Goal: Task Accomplishment & Management: Complete application form

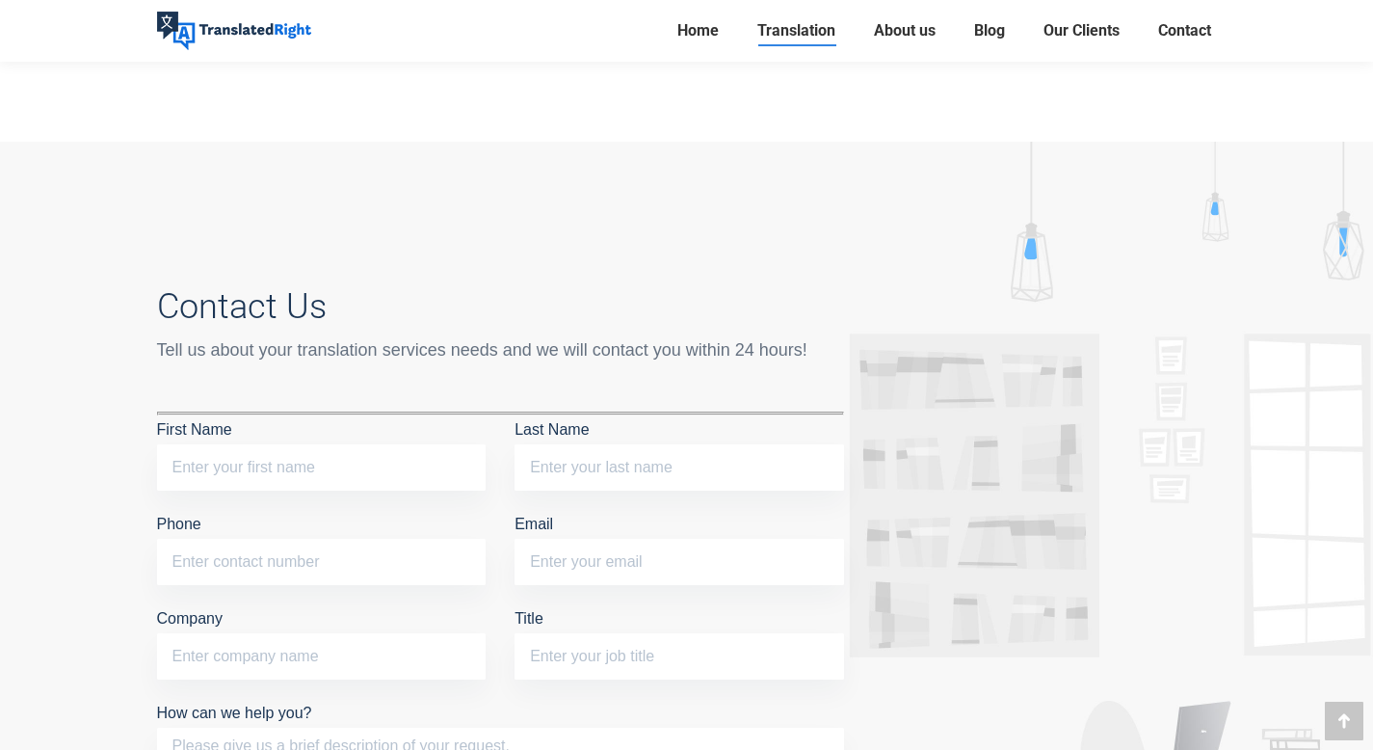
scroll to position [7323, 0]
click at [374, 442] on input "First Name" at bounding box center [322, 465] width 330 height 46
type input "En Xuan"
type input "97811049"
type input "[DOMAIN_NAME][EMAIL_ADDRESS][DOMAIN_NAME]"
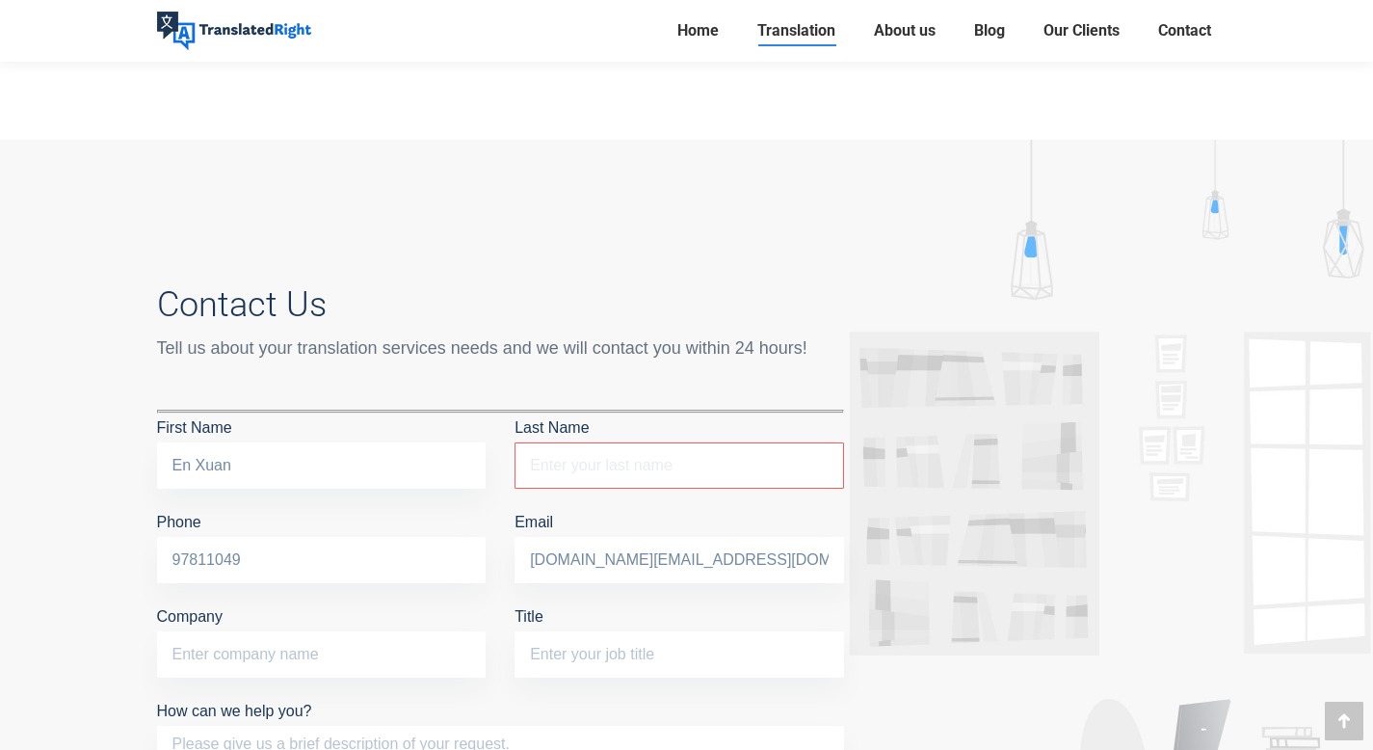
click at [576, 442] on input "Last Name The field is required." at bounding box center [680, 465] width 330 height 46
type input "Lim"
click at [383, 631] on input "Company" at bounding box center [322, 654] width 330 height 46
type input "Adred Creative"
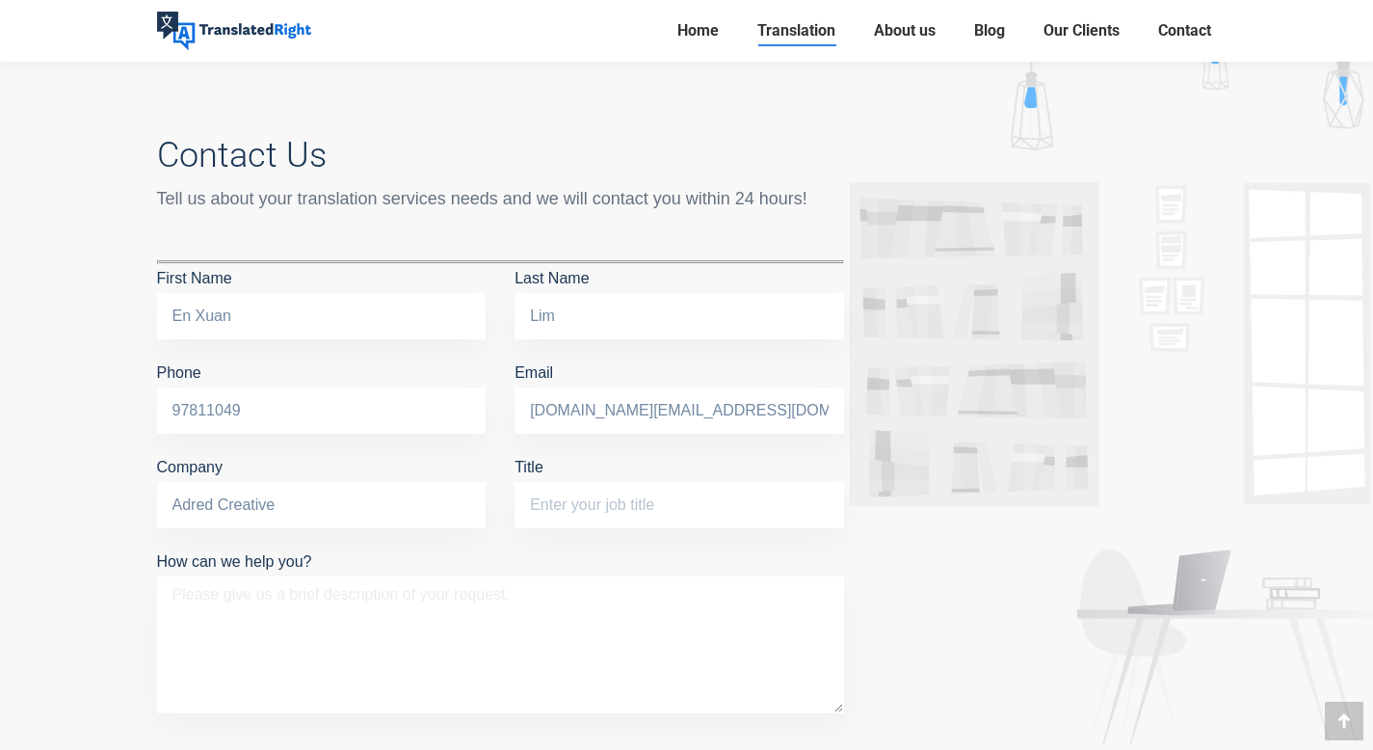
scroll to position [7473, 0]
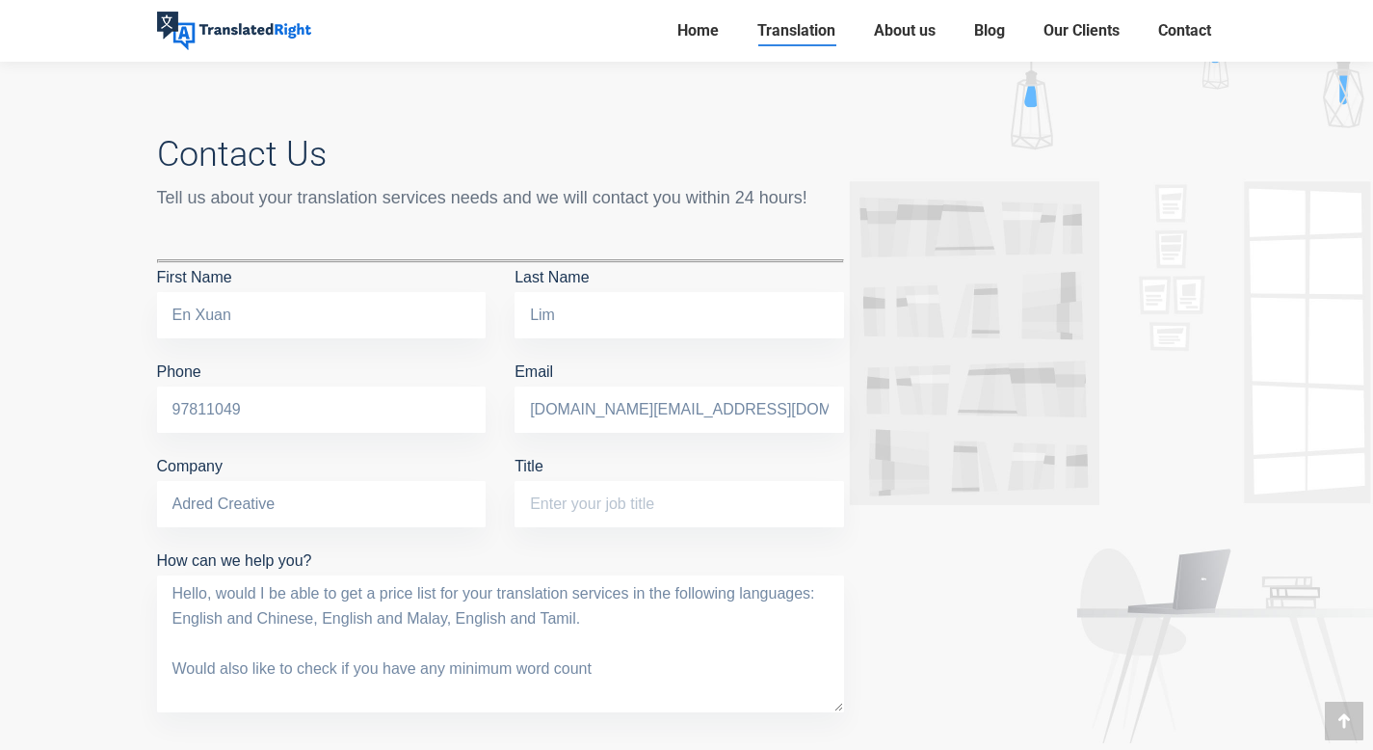
click at [366, 575] on textarea "Hello, would I be able to get a price list for your translation services in the…" at bounding box center [500, 643] width 687 height 137
click at [425, 575] on textarea "Hello, would I be able to get a price list for your translation services in the…" at bounding box center [500, 643] width 687 height 137
type textarea "Hello, would I be able to get a price list for your translation services in the…"
